Goal: Task Accomplishment & Management: Use online tool/utility

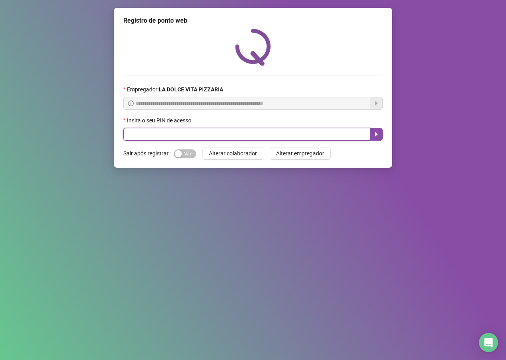
click at [206, 133] on input "text" at bounding box center [246, 134] width 247 height 13
type input "****"
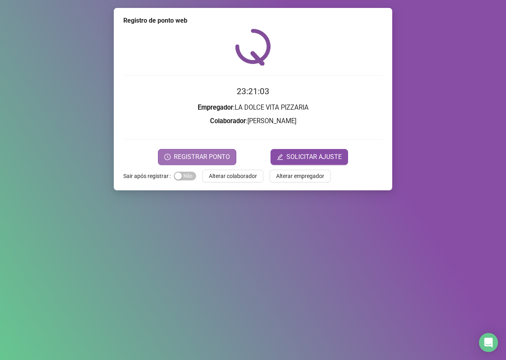
click at [217, 159] on span "REGISTRAR PONTO" at bounding box center [202, 157] width 56 height 10
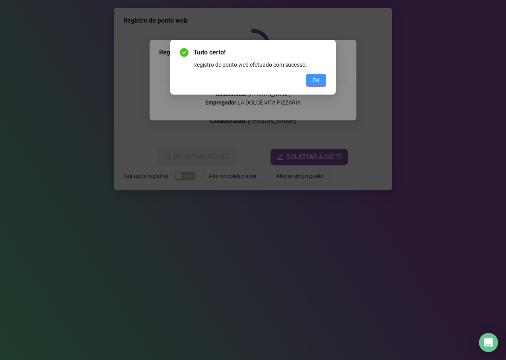
click at [312, 78] on button "OK" at bounding box center [316, 80] width 20 height 13
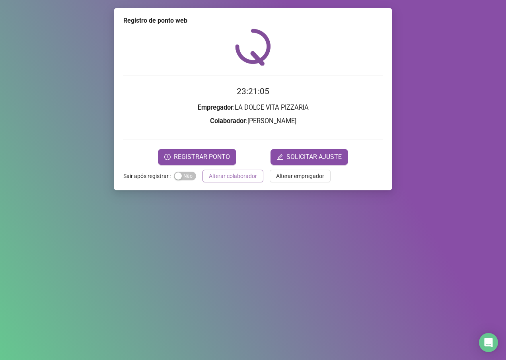
click at [235, 182] on button "Alterar colaborador" at bounding box center [233, 176] width 61 height 13
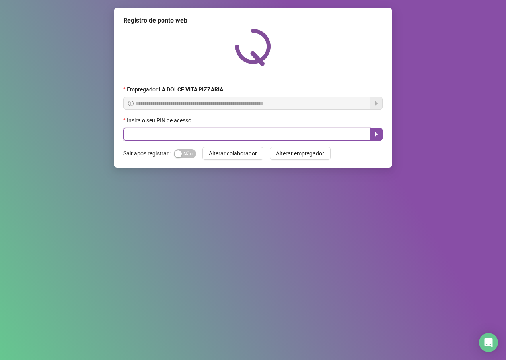
click at [237, 133] on input "text" at bounding box center [246, 134] width 247 height 13
drag, startPoint x: 183, startPoint y: 156, endPoint x: 185, endPoint y: 142, distance: 13.7
click at [183, 155] on span "Sim Não" at bounding box center [185, 154] width 22 height 9
click at [190, 138] on input "text" at bounding box center [246, 134] width 247 height 13
type input "****"
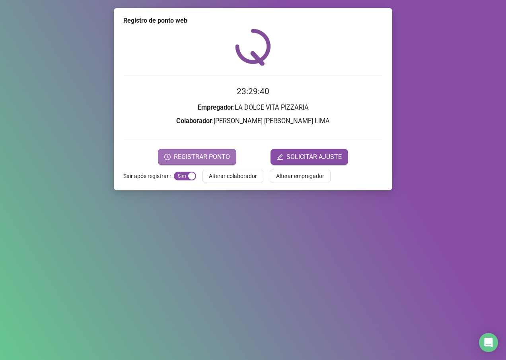
click at [210, 157] on span "REGISTRAR PONTO" at bounding box center [202, 157] width 56 height 10
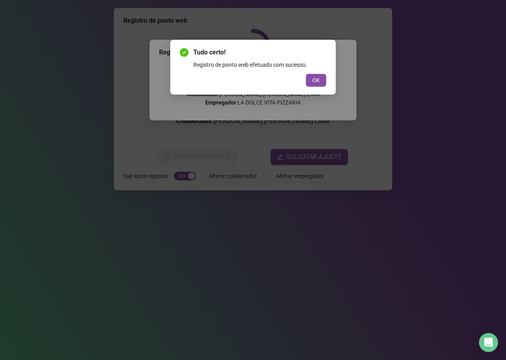
click at [304, 83] on div "OK" at bounding box center [253, 80] width 146 height 13
drag, startPoint x: 304, startPoint y: 81, endPoint x: 324, endPoint y: 85, distance: 21.1
click at [313, 81] on div "OK" at bounding box center [253, 80] width 146 height 13
drag, startPoint x: 339, startPoint y: 90, endPoint x: 326, endPoint y: 87, distance: 13.5
click at [339, 90] on div "Tudo certo! Registro de ponto web efetuado com sucesso. OK" at bounding box center [253, 180] width 506 height 360
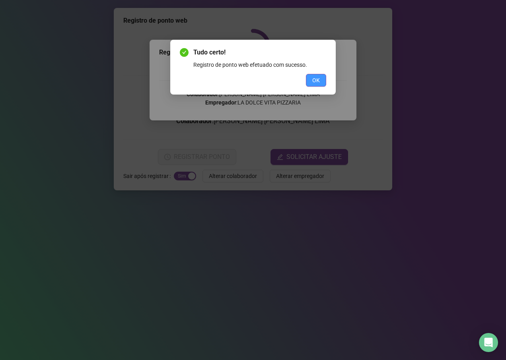
click at [320, 80] on button "OK" at bounding box center [316, 80] width 20 height 13
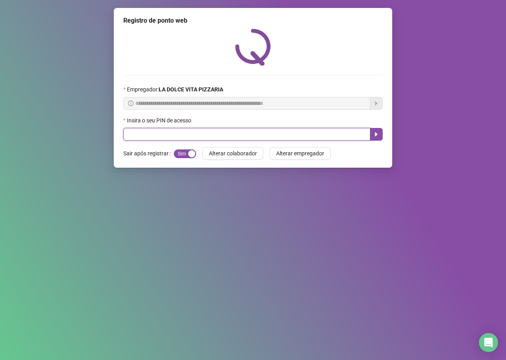
click at [204, 135] on input "text" at bounding box center [246, 134] width 247 height 13
type input "****"
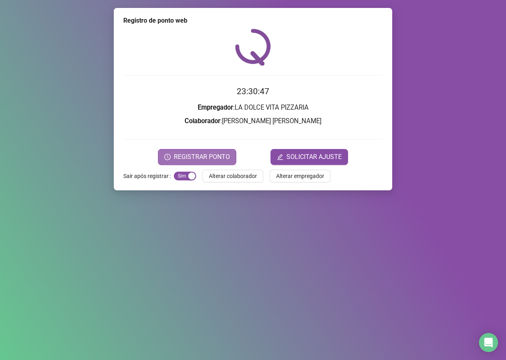
click at [208, 161] on span "REGISTRAR PONTO" at bounding box center [202, 157] width 56 height 10
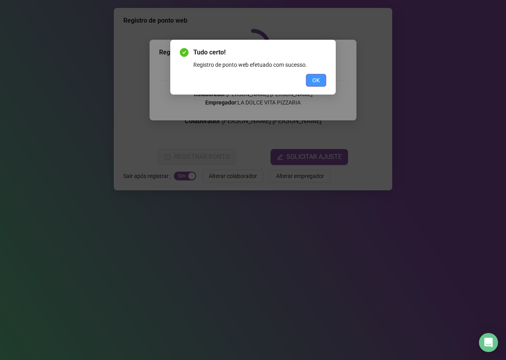
click at [318, 77] on span "OK" at bounding box center [316, 80] width 8 height 9
